Goal: Task Accomplishment & Management: Complete application form

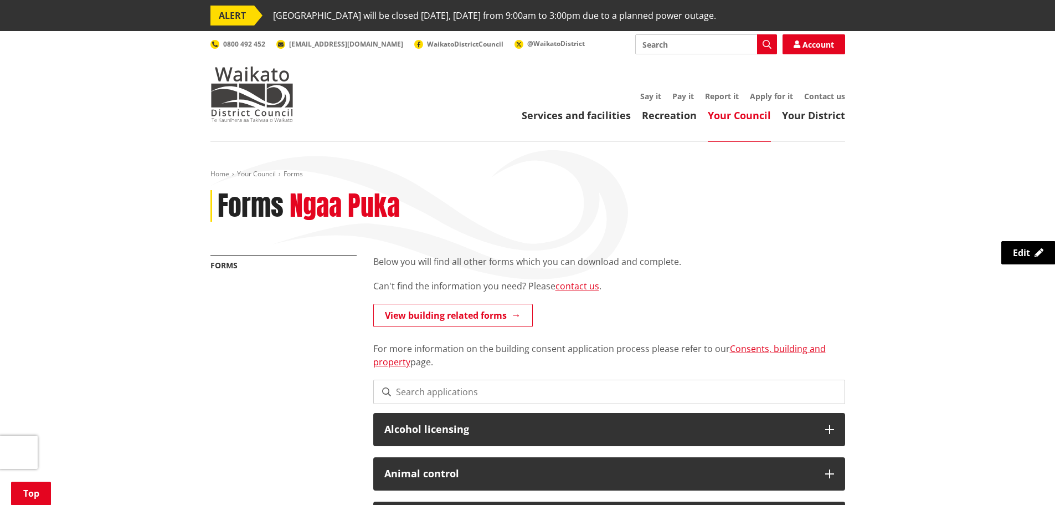
scroll to position [775, 0]
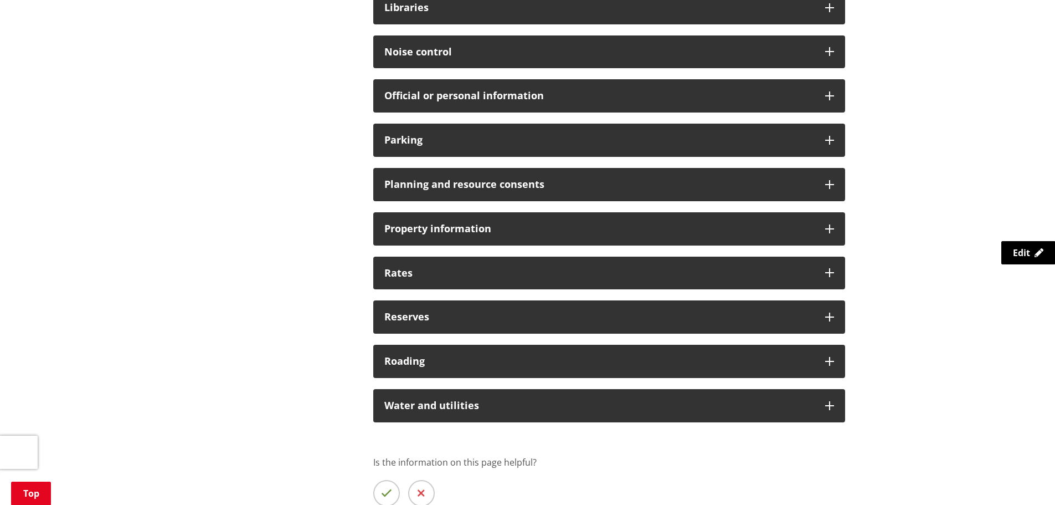
drag, startPoint x: 677, startPoint y: 188, endPoint x: 701, endPoint y: 209, distance: 31.4
click at [677, 188] on h3 "Planning and resource consents" at bounding box center [599, 184] width 430 height 11
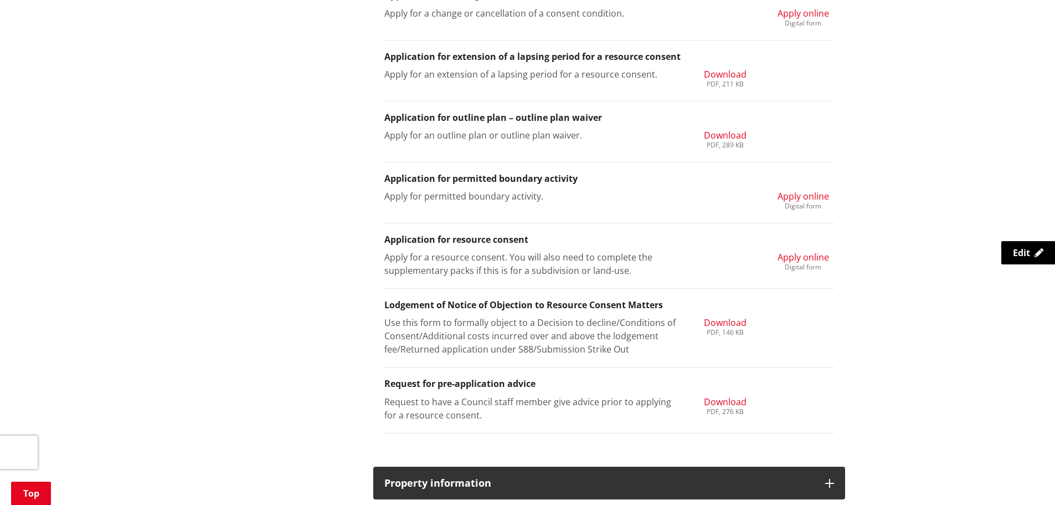
scroll to position [1218, 0]
click at [802, 249] on li "Application for resource consent Apply for a resource consent. You will also ne…" at bounding box center [609, 255] width 450 height 65
click at [797, 248] on li "Application for resource consent Apply for a resource consent. You will also ne…" at bounding box center [609, 255] width 450 height 65
click at [780, 248] on li "Application for resource consent Apply for a resource consent. You will also ne…" at bounding box center [609, 255] width 450 height 65
click at [793, 263] on div "Digital form" at bounding box center [804, 266] width 52 height 7
